Goal: Task Accomplishment & Management: Use online tool/utility

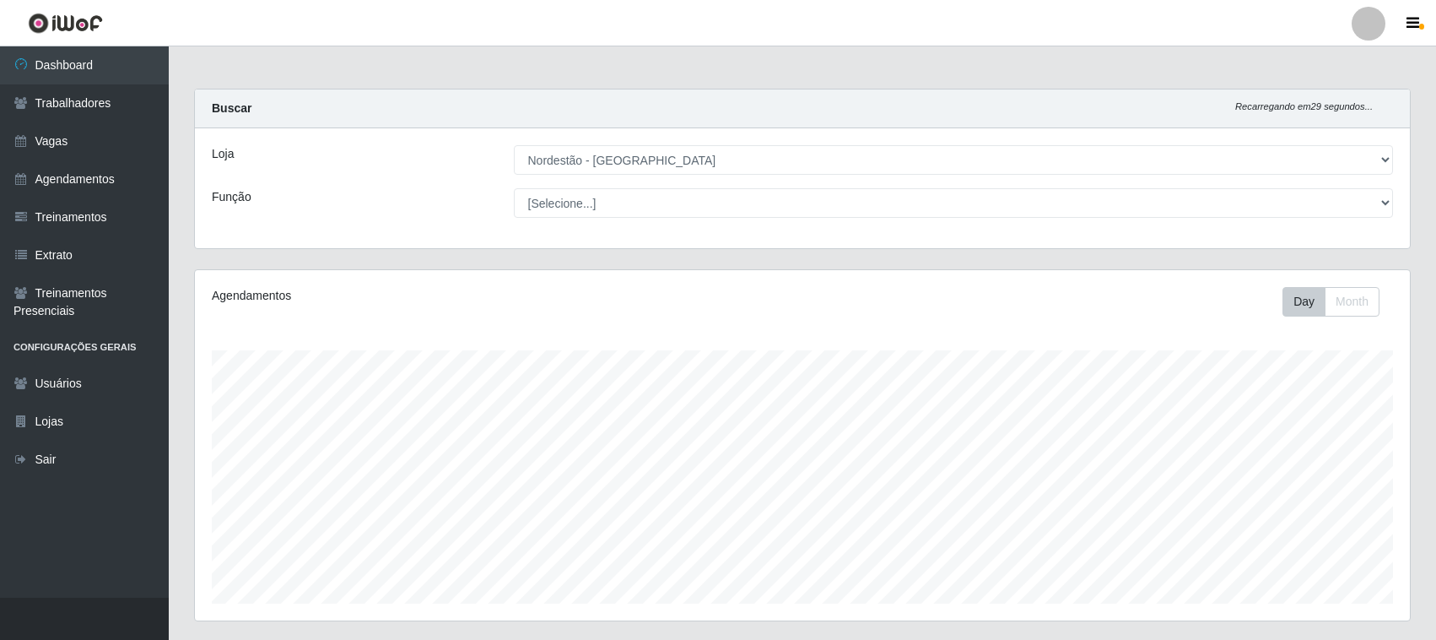
select select "420"
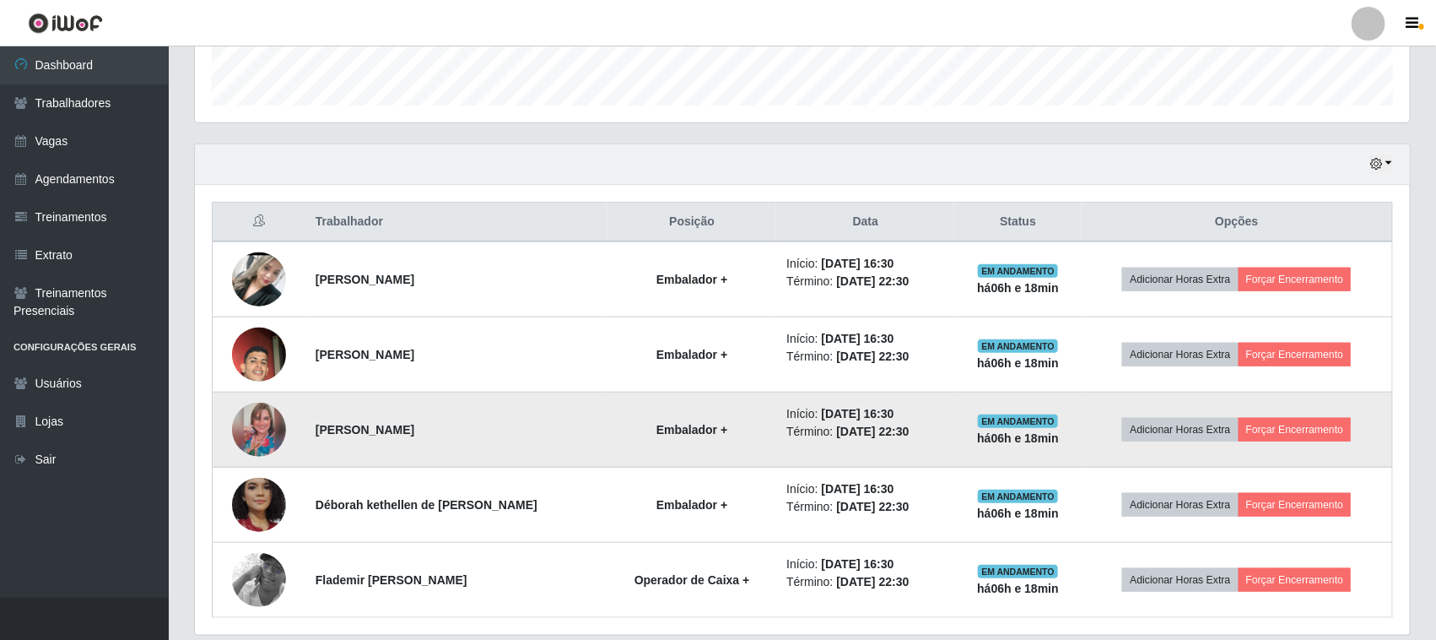
scroll to position [558, 0]
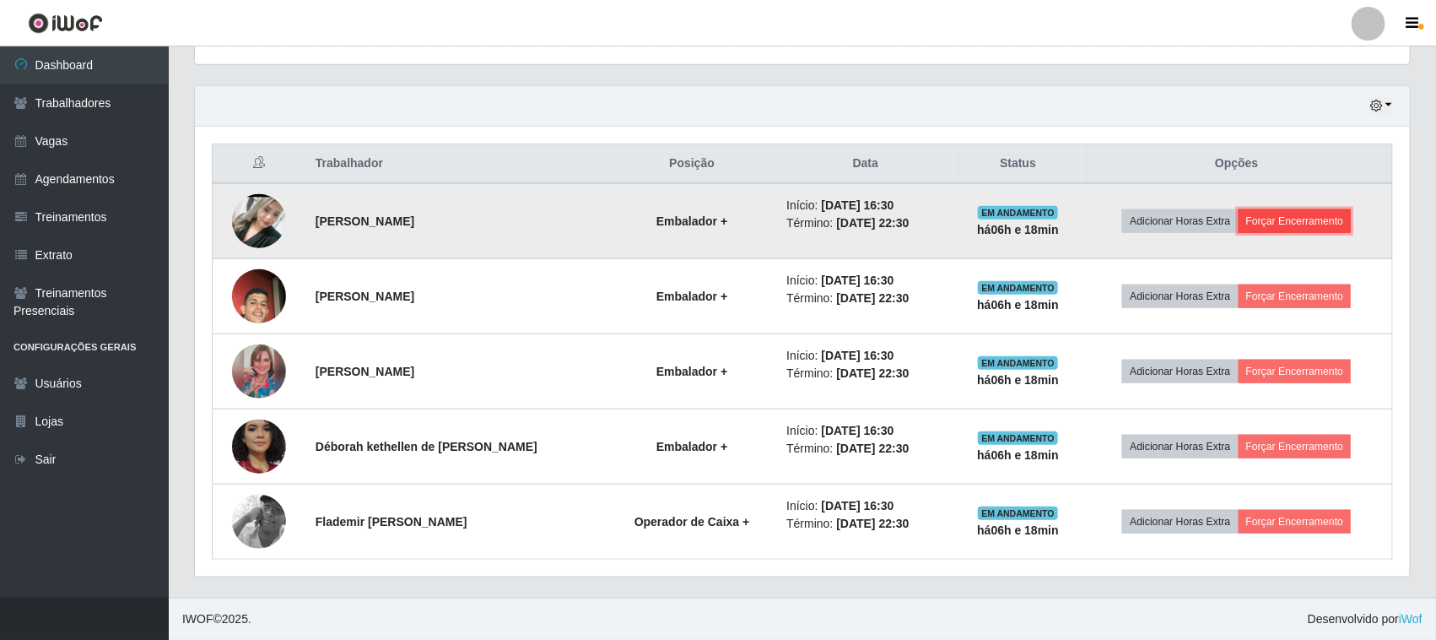
click at [1308, 220] on button "Forçar Encerramento" at bounding box center [1295, 221] width 113 height 24
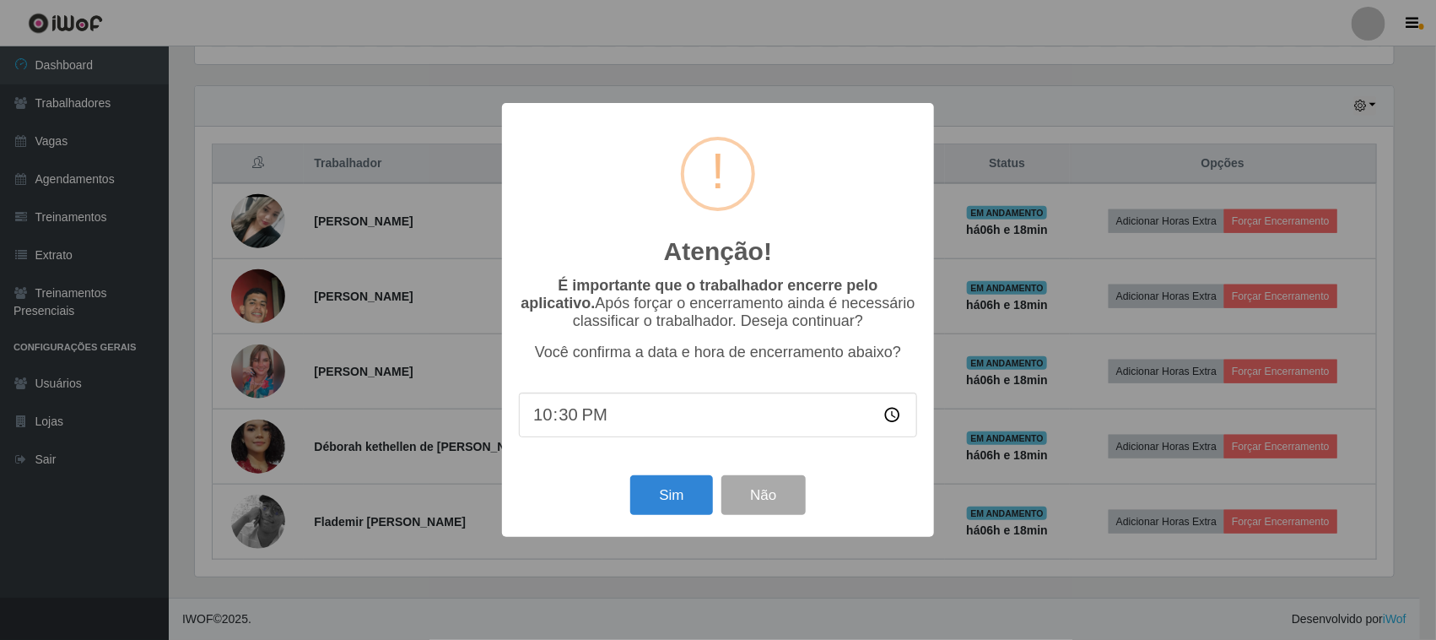
scroll to position [351, 1203]
click at [673, 504] on button "Sim" at bounding box center [674, 495] width 82 height 40
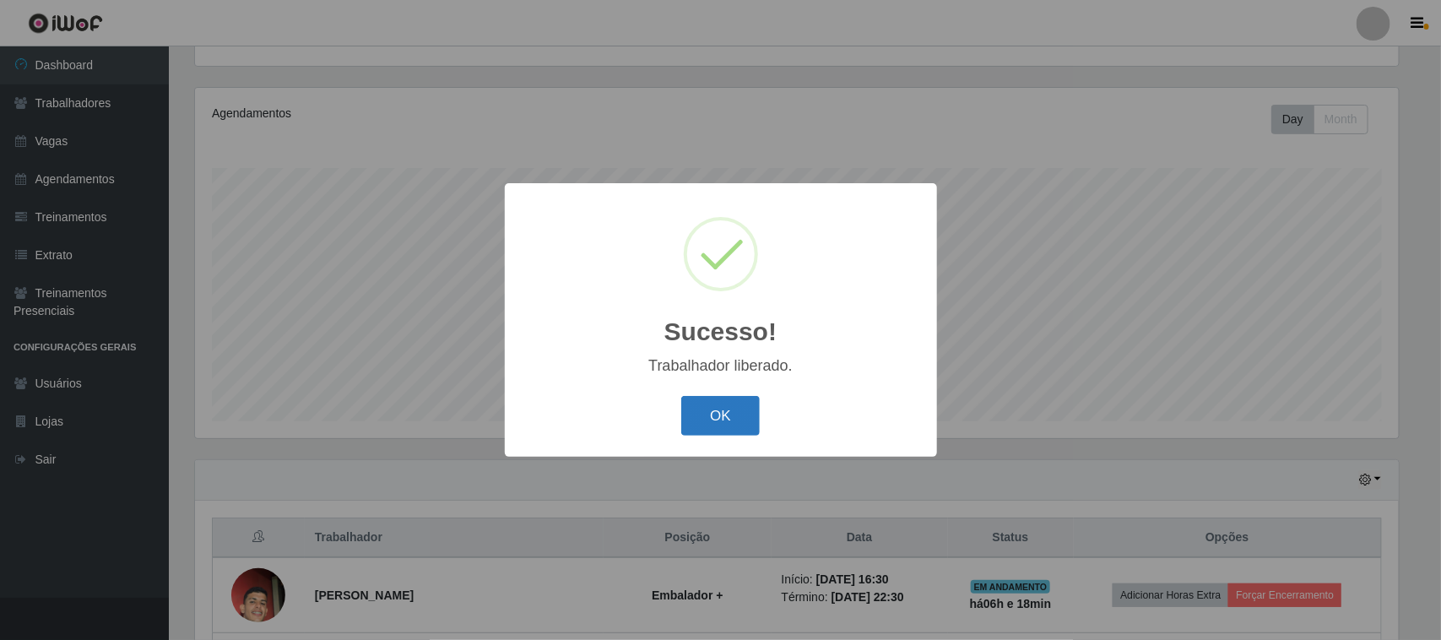
click at [719, 406] on button "OK" at bounding box center [720, 416] width 78 height 40
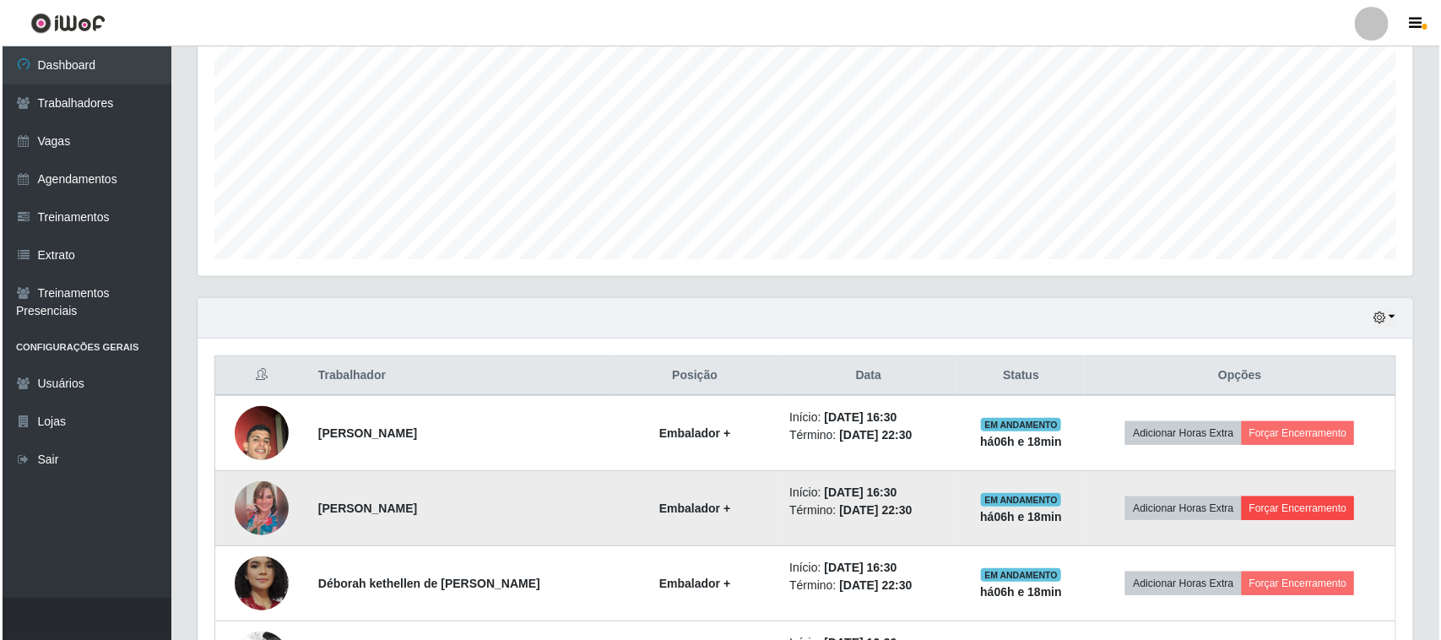
scroll to position [483, 0]
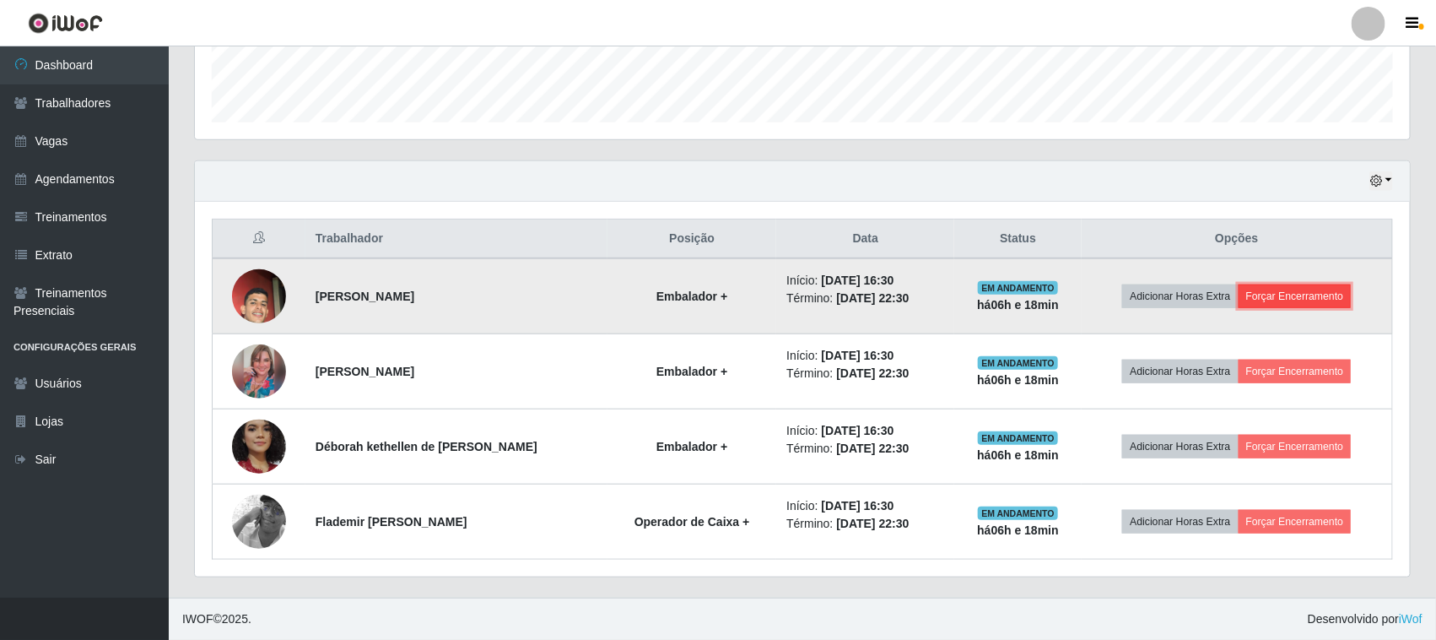
click at [1309, 291] on button "Forçar Encerramento" at bounding box center [1295, 296] width 113 height 24
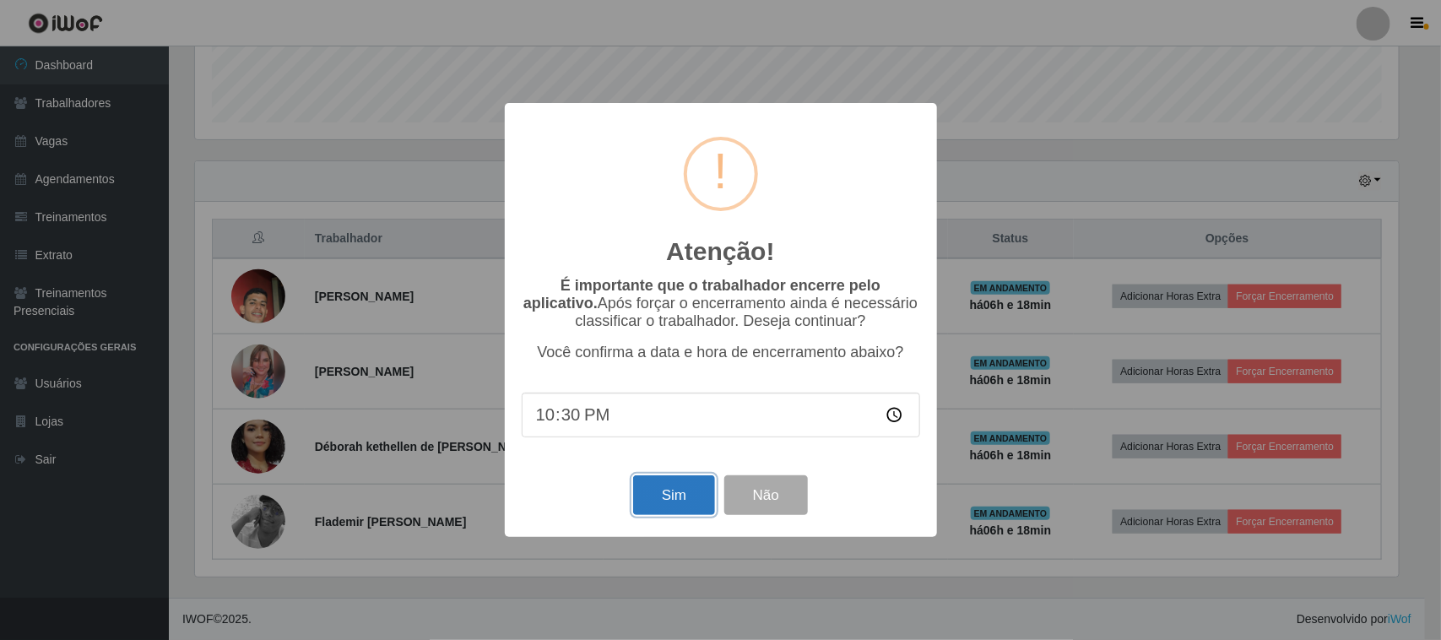
click at [682, 495] on button "Sim" at bounding box center [674, 495] width 82 height 40
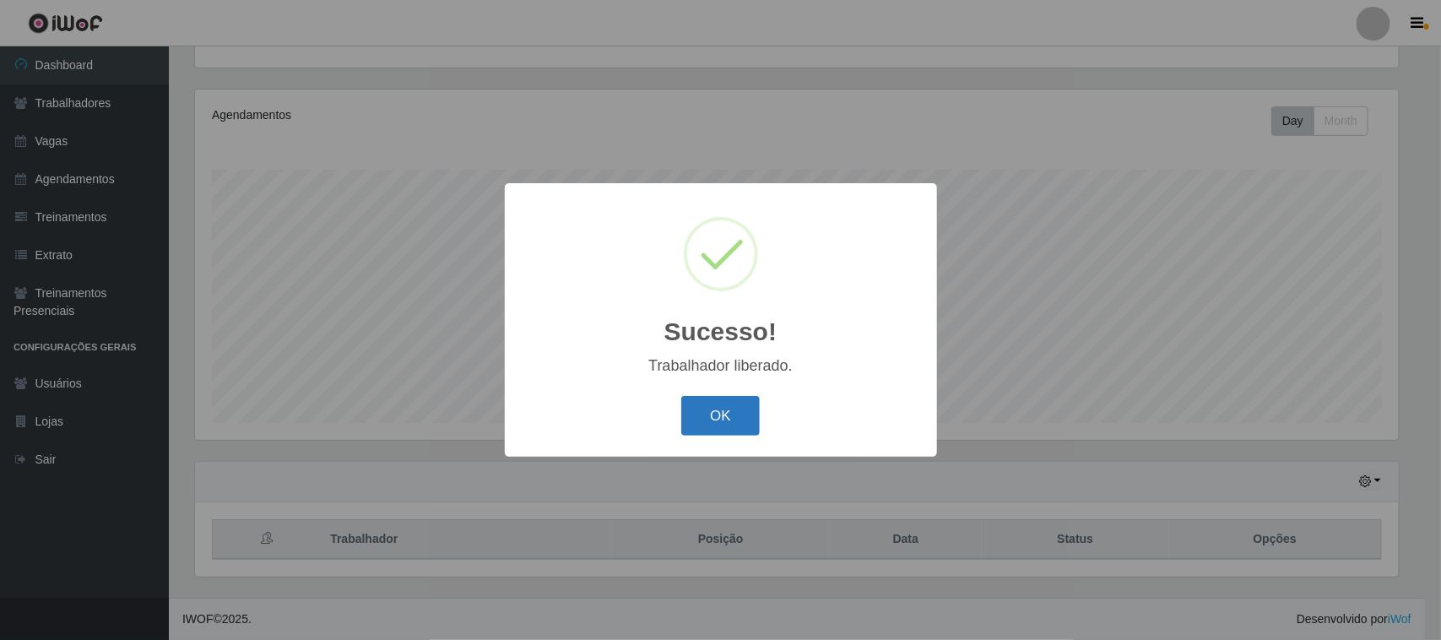
click at [722, 407] on button "OK" at bounding box center [720, 416] width 78 height 40
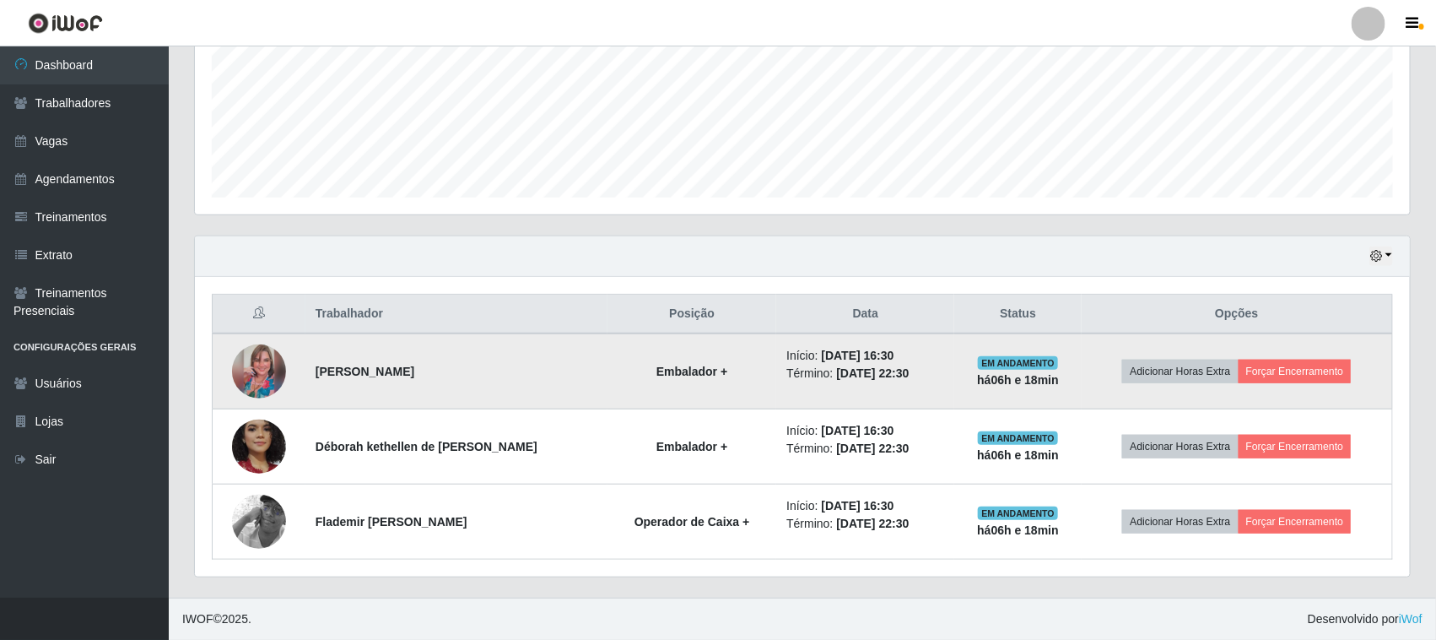
scroll to position [408, 0]
click at [1344, 374] on button "Forçar Encerramento" at bounding box center [1295, 372] width 113 height 24
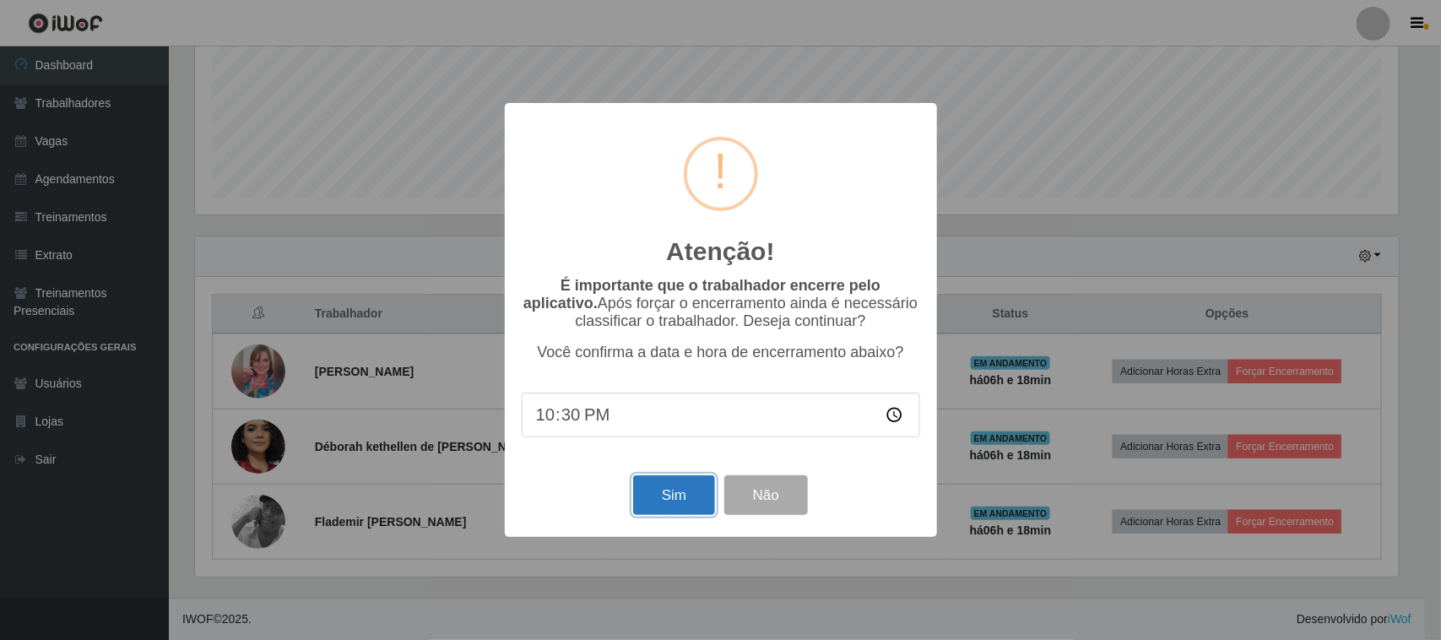
click at [659, 491] on button "Sim" at bounding box center [674, 495] width 82 height 40
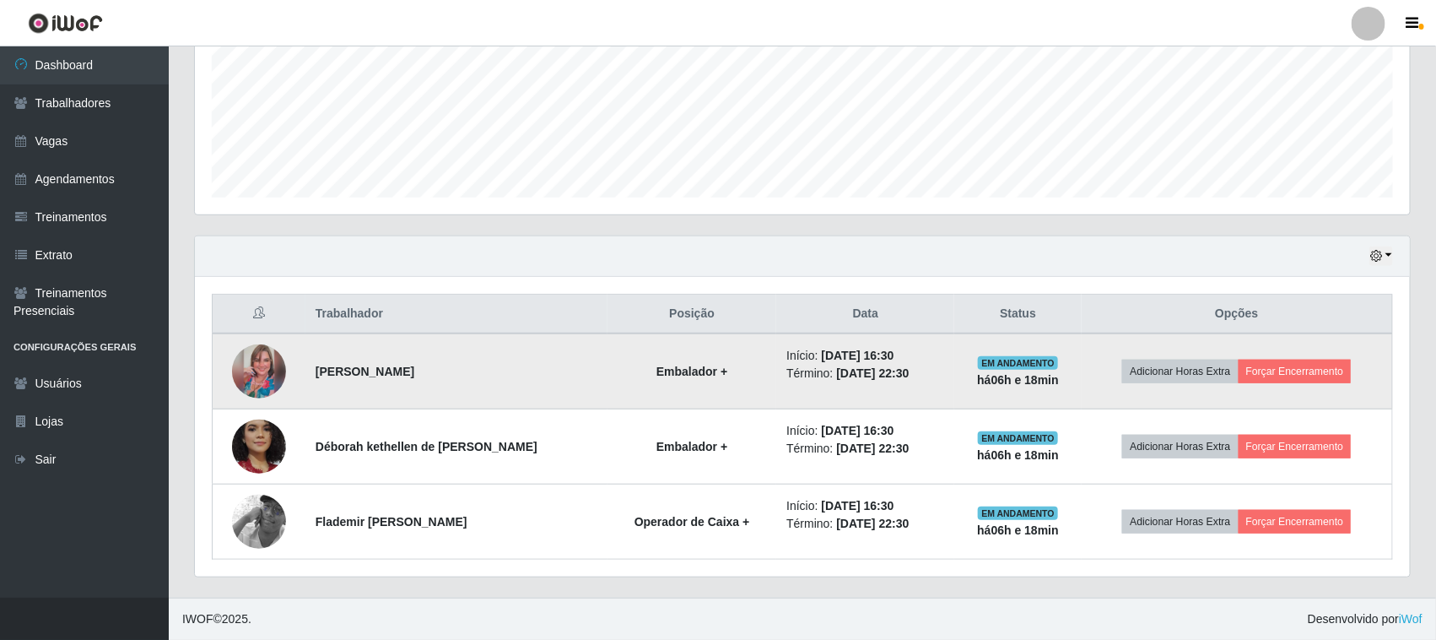
scroll to position [0, 0]
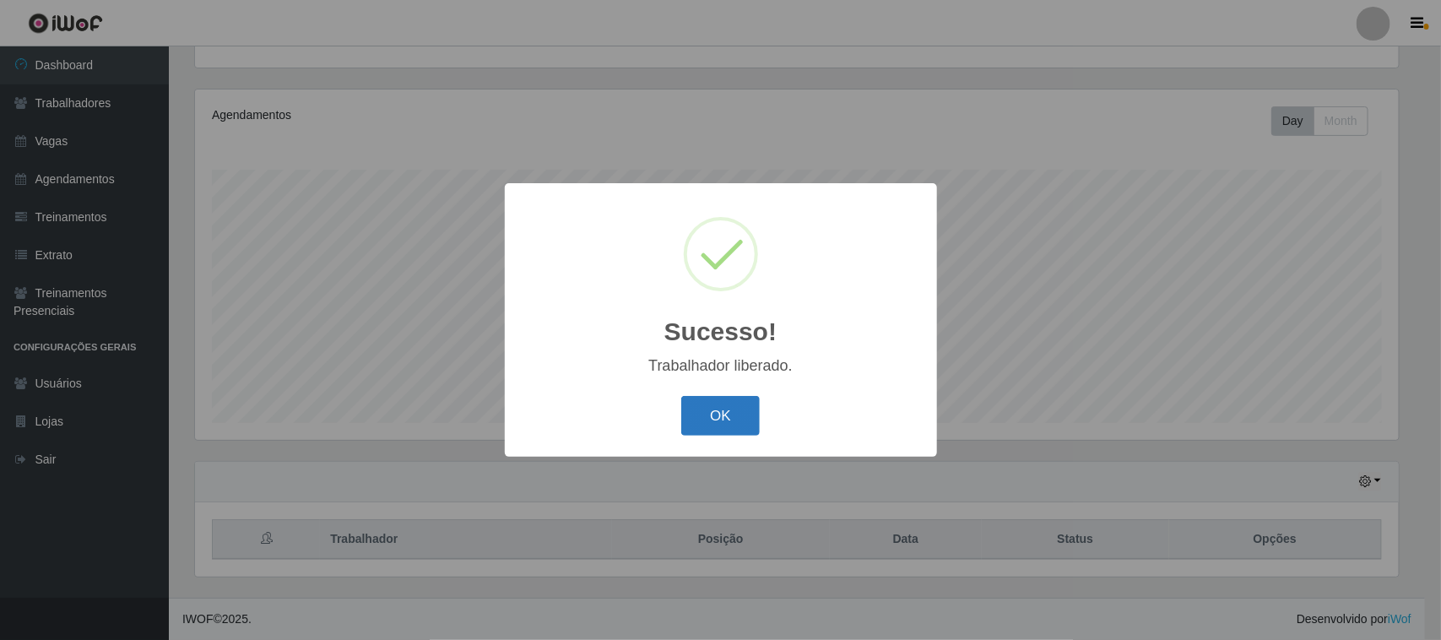
click at [726, 408] on button "OK" at bounding box center [720, 416] width 78 height 40
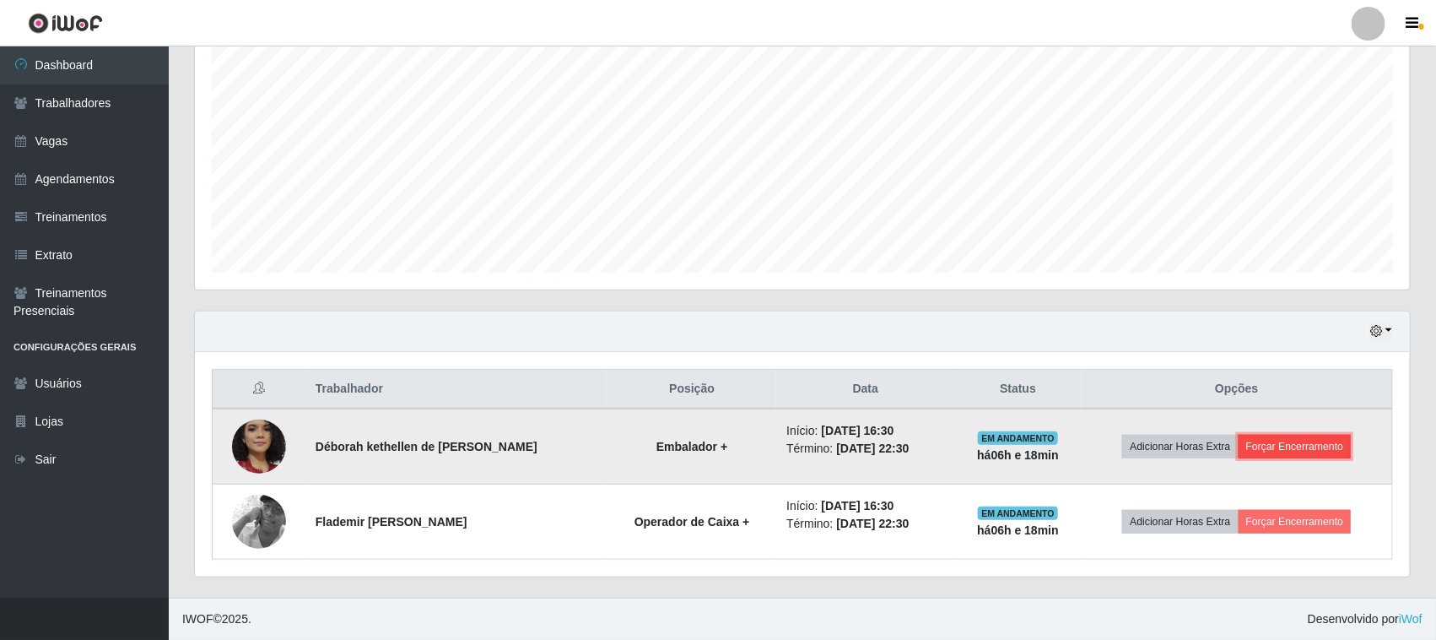
click at [1317, 448] on button "Forçar Encerramento" at bounding box center [1295, 447] width 113 height 24
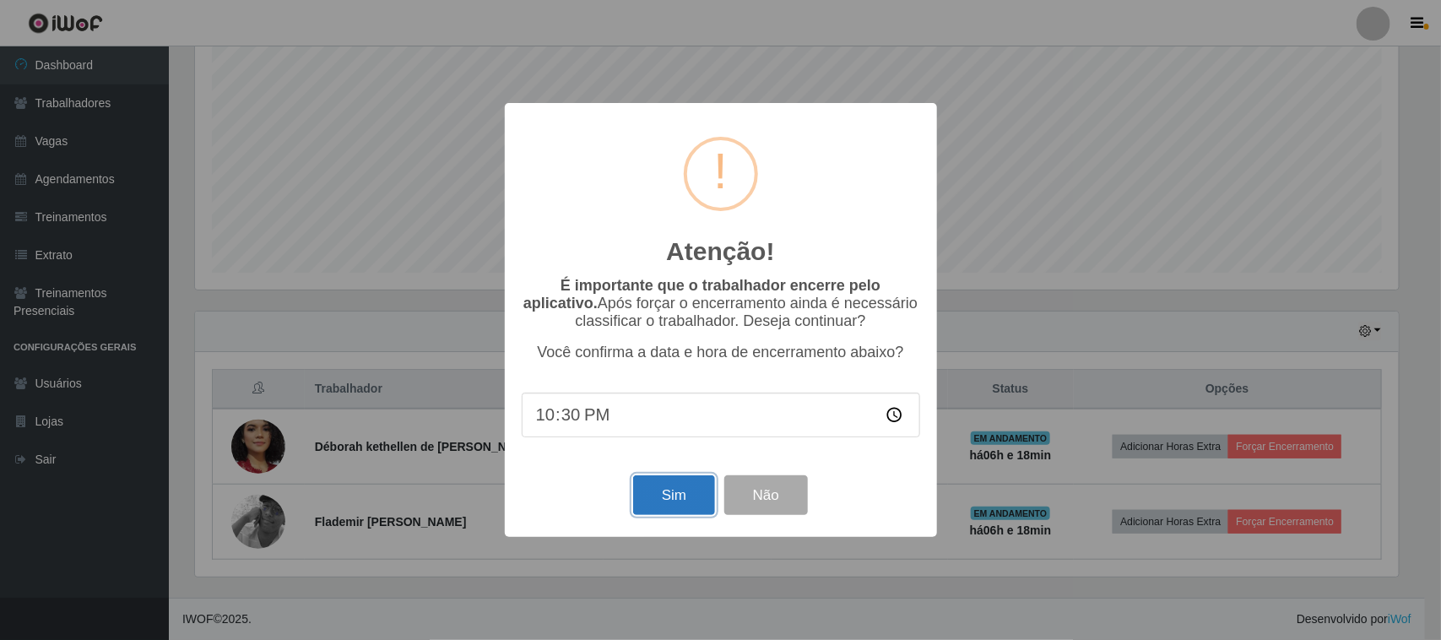
click at [646, 500] on button "Sim" at bounding box center [674, 495] width 82 height 40
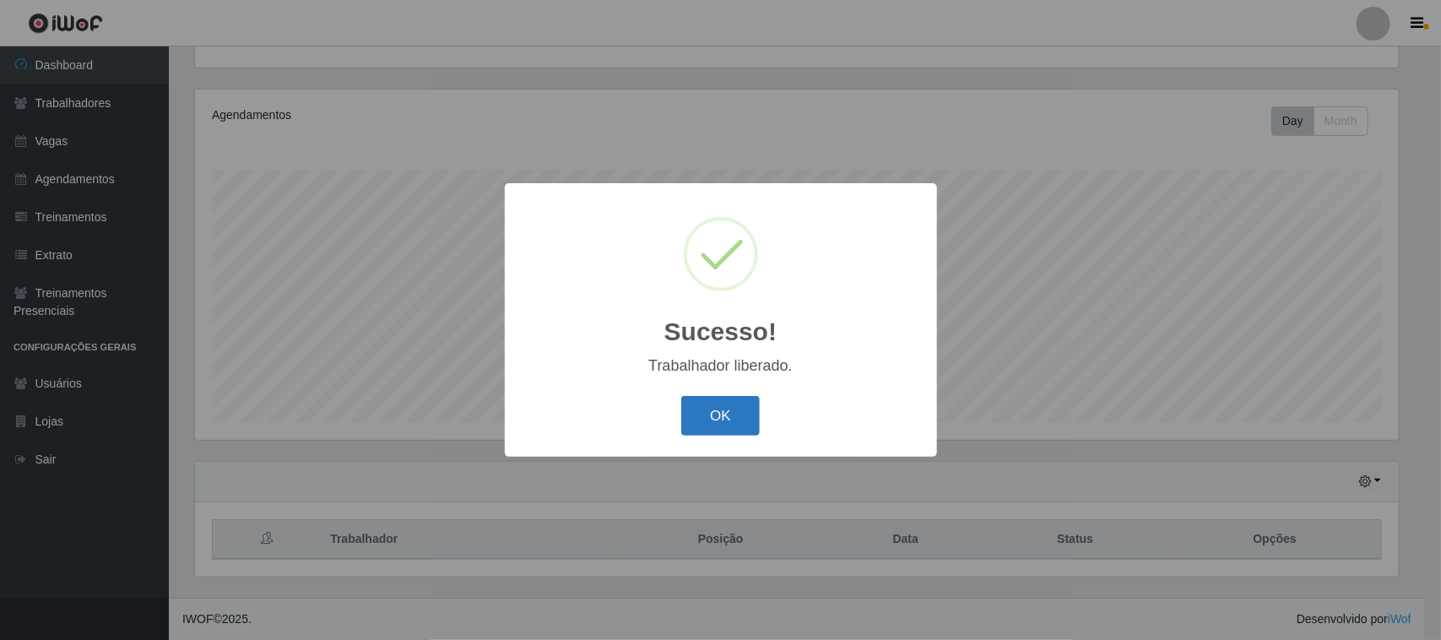
click at [717, 403] on button "OK" at bounding box center [720, 416] width 78 height 40
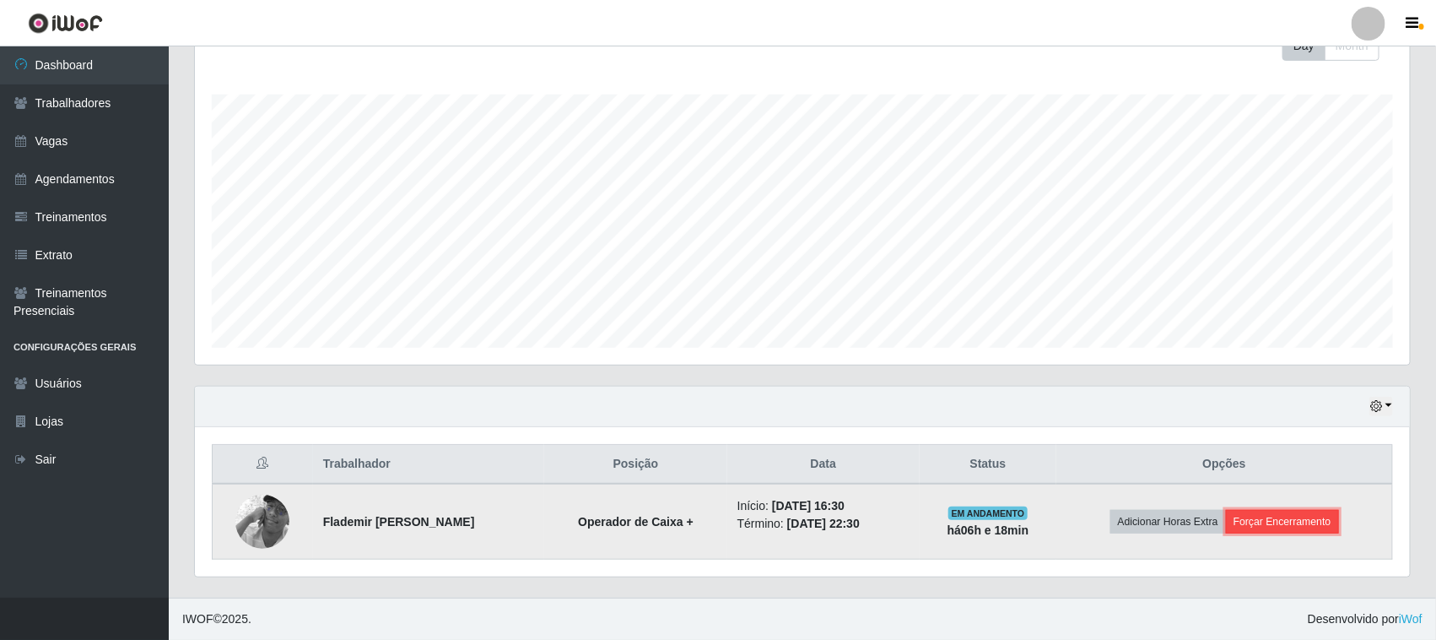
click at [1268, 517] on button "Forçar Encerramento" at bounding box center [1282, 522] width 113 height 24
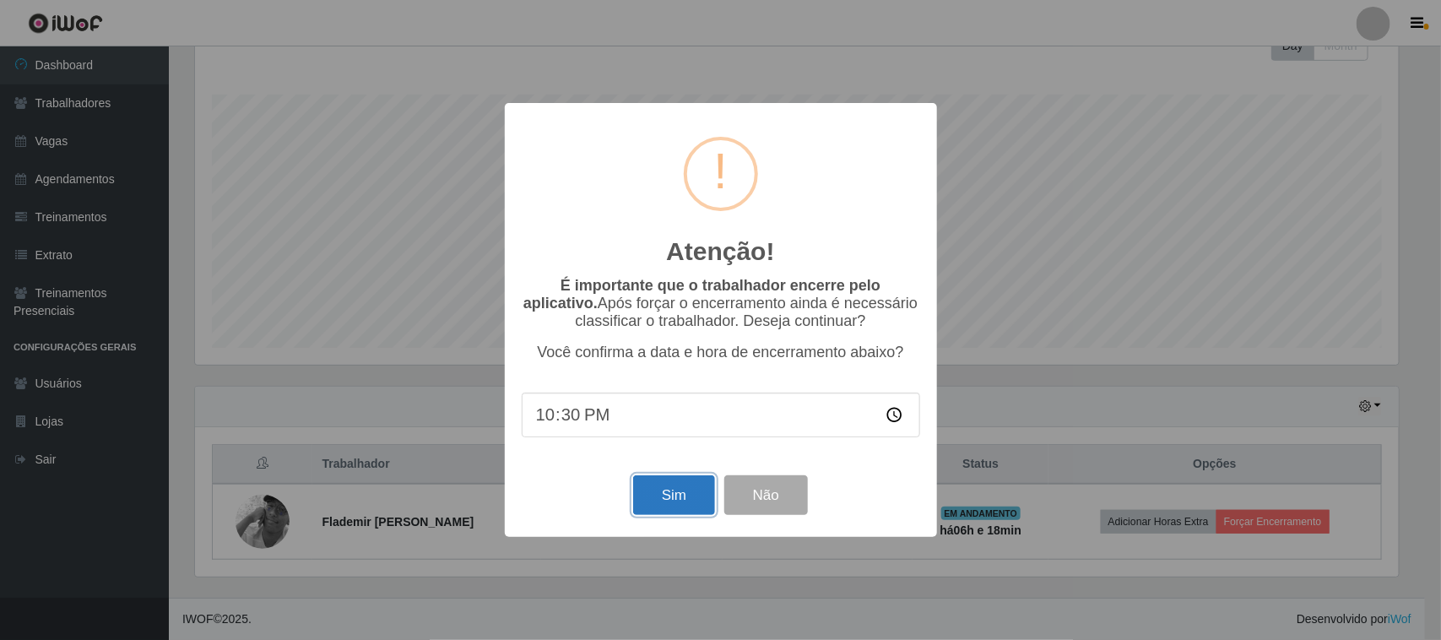
click at [688, 487] on button "Sim" at bounding box center [674, 495] width 82 height 40
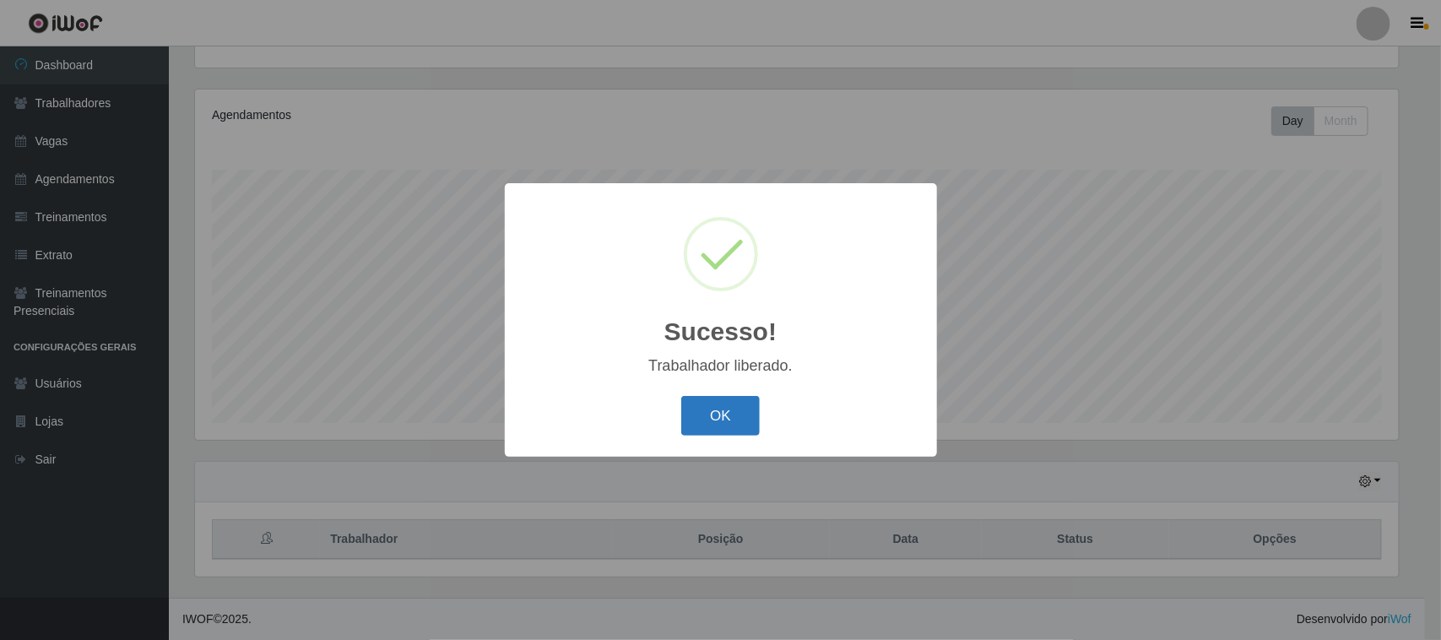
click at [731, 405] on button "OK" at bounding box center [720, 416] width 78 height 40
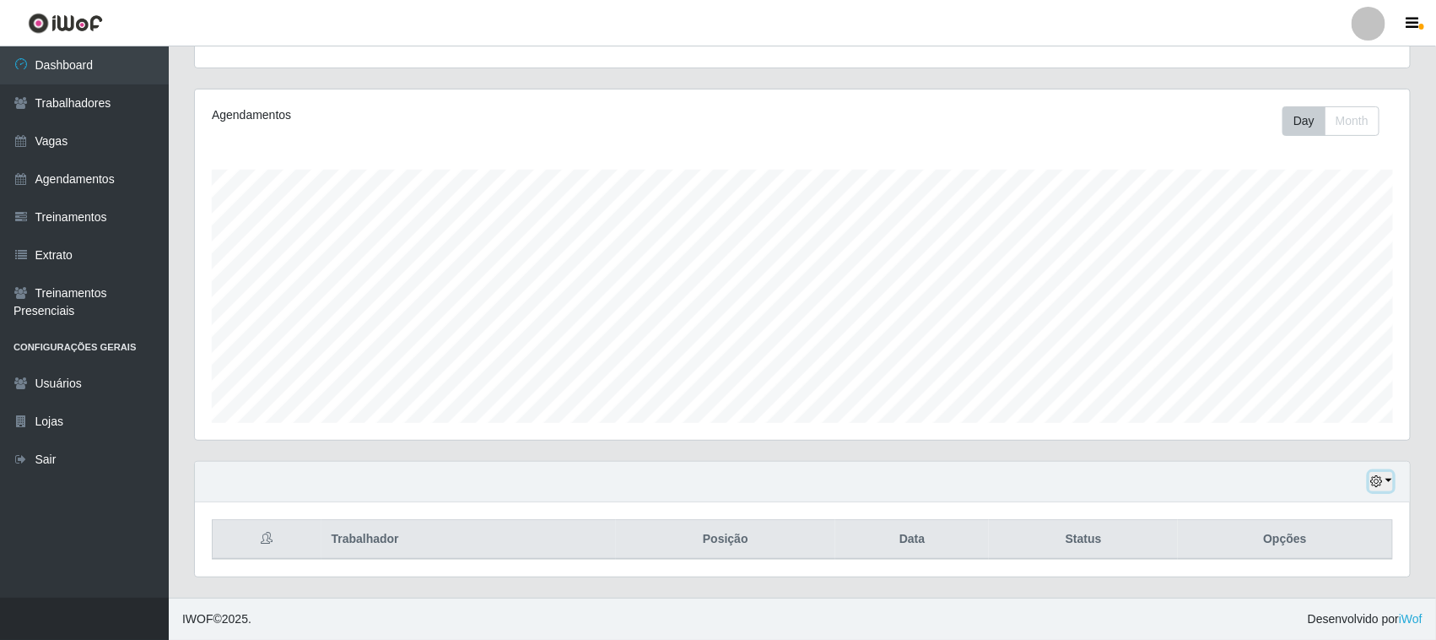
click at [1380, 481] on icon "button" at bounding box center [1377, 481] width 12 height 12
click at [1323, 355] on button "1 dia" at bounding box center [1324, 346] width 133 height 35
